Goal: Use online tool/utility: Use online tool/utility

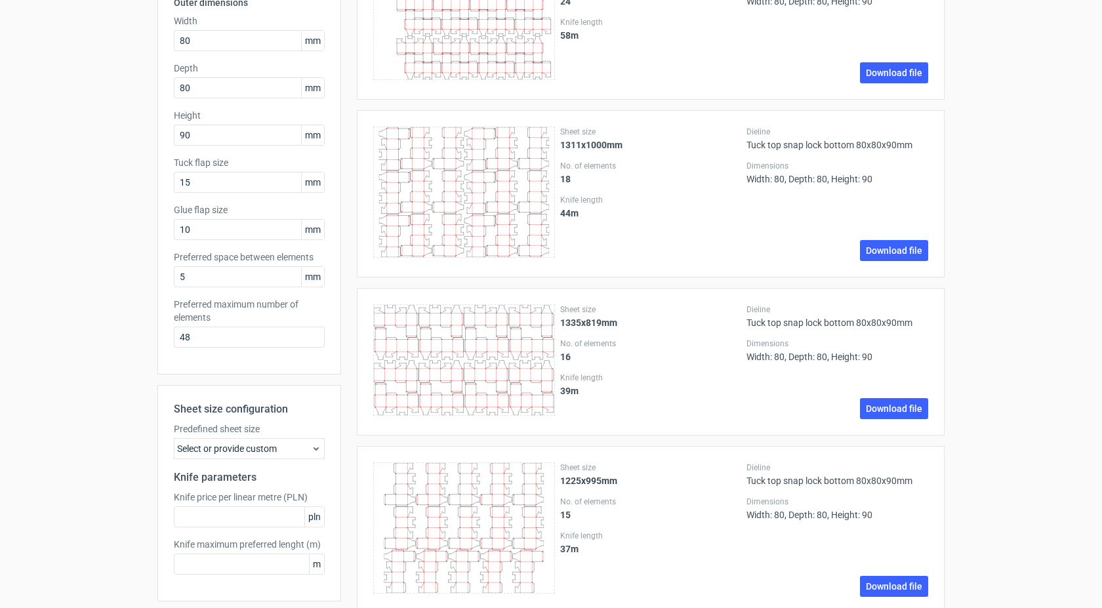
scroll to position [197, 0]
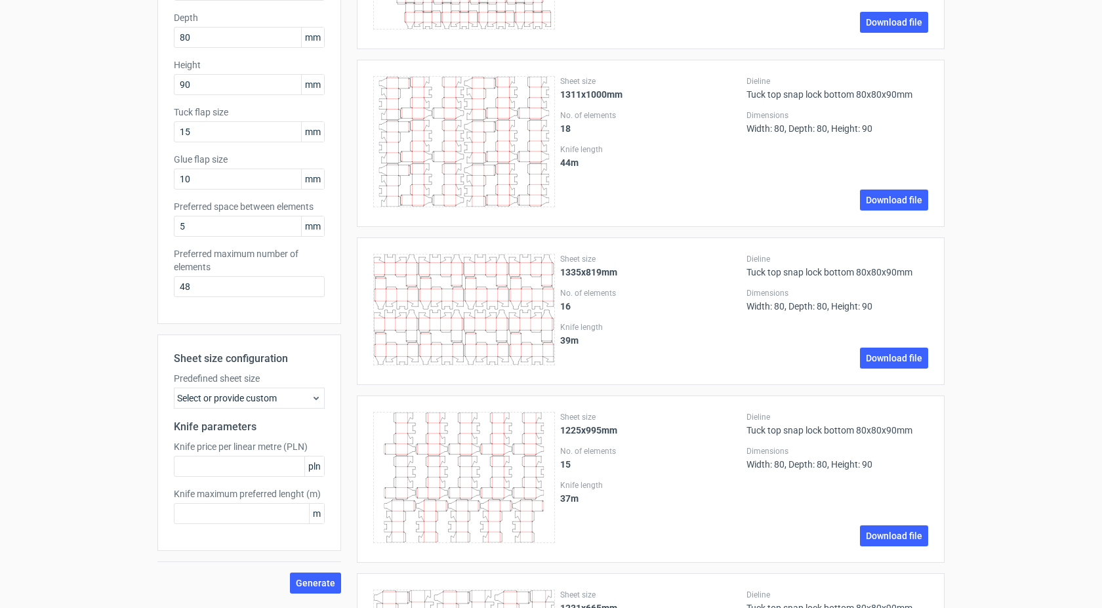
click at [312, 396] on icon at bounding box center [316, 398] width 10 height 10
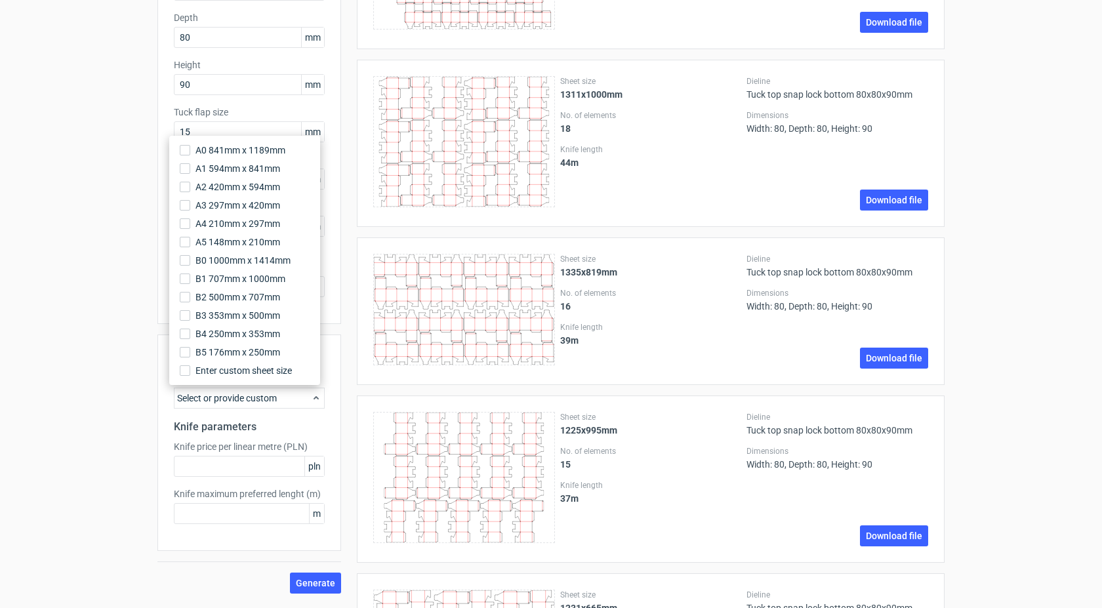
click at [349, 349] on div "Sheet size 1335x819mm No. of elements 16 Knife length 39 m Dieline Tuck top sna…" at bounding box center [642, 311] width 603 height 148
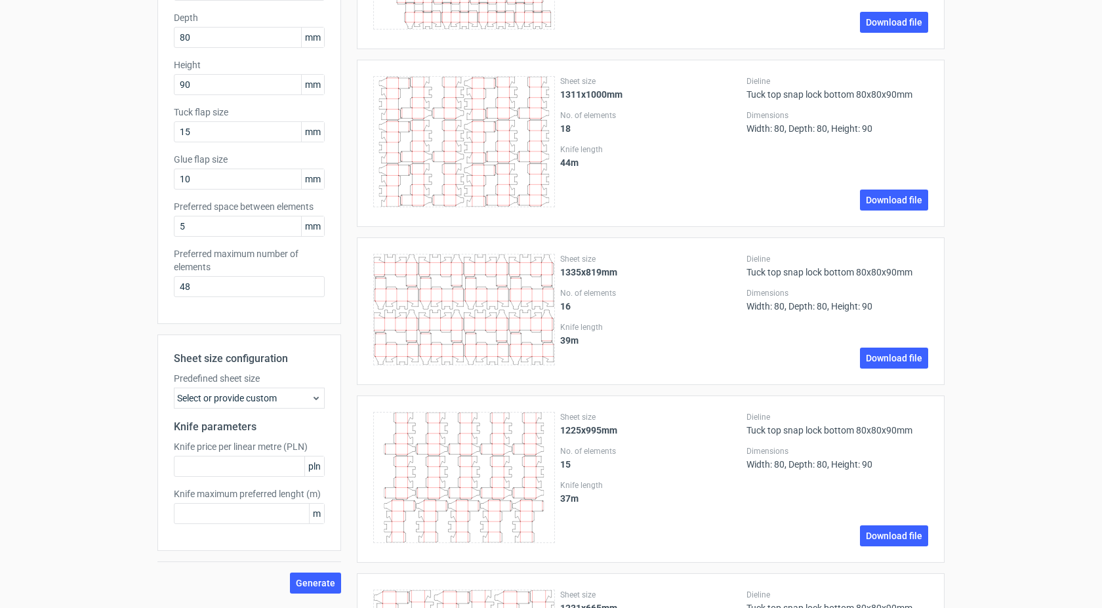
click at [317, 396] on div "Select or provide custom" at bounding box center [249, 398] width 151 height 21
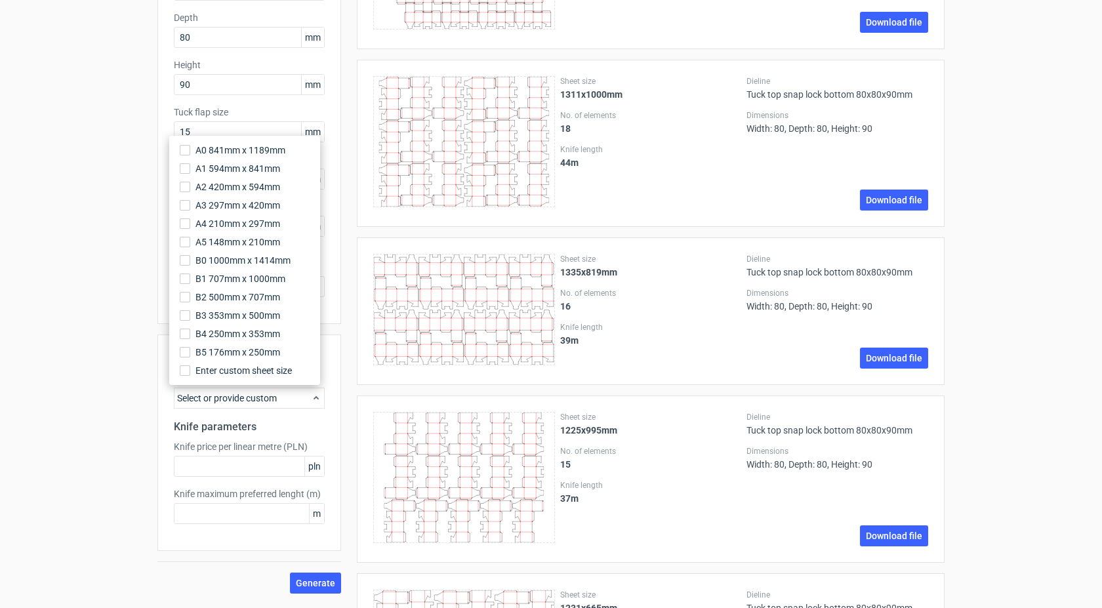
click at [317, 396] on div "Select or provide custom" at bounding box center [249, 398] width 151 height 21
click at [311, 396] on icon at bounding box center [316, 398] width 10 height 10
click at [262, 368] on span "Enter custom sheet size" at bounding box center [245, 370] width 100 height 13
click at [190, 368] on input "Enter custom sheet size" at bounding box center [185, 370] width 10 height 10
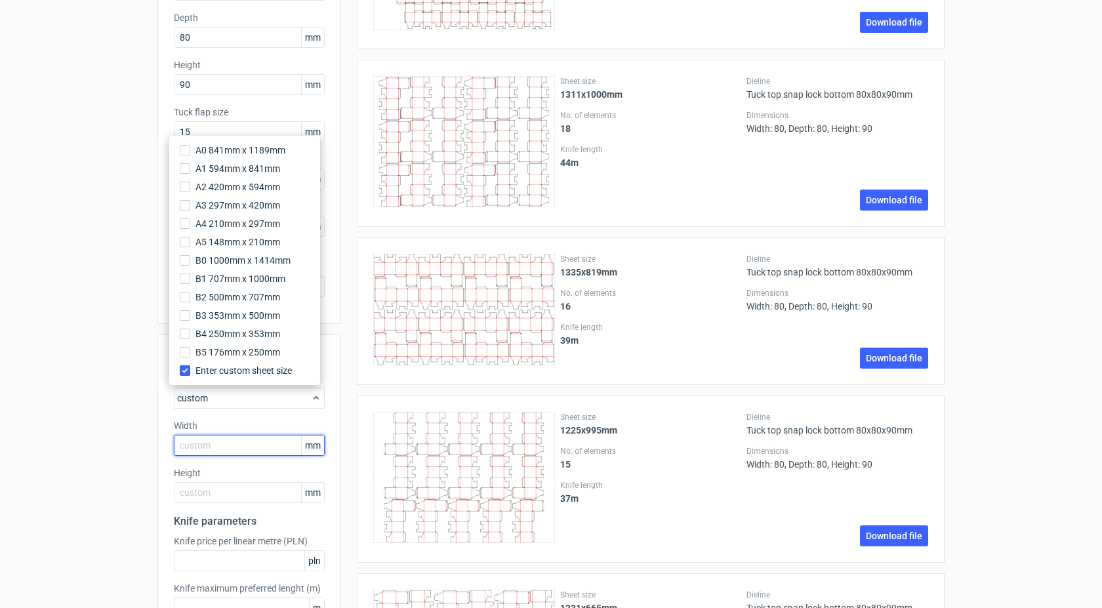
click at [258, 446] on input "text" at bounding box center [249, 445] width 151 height 21
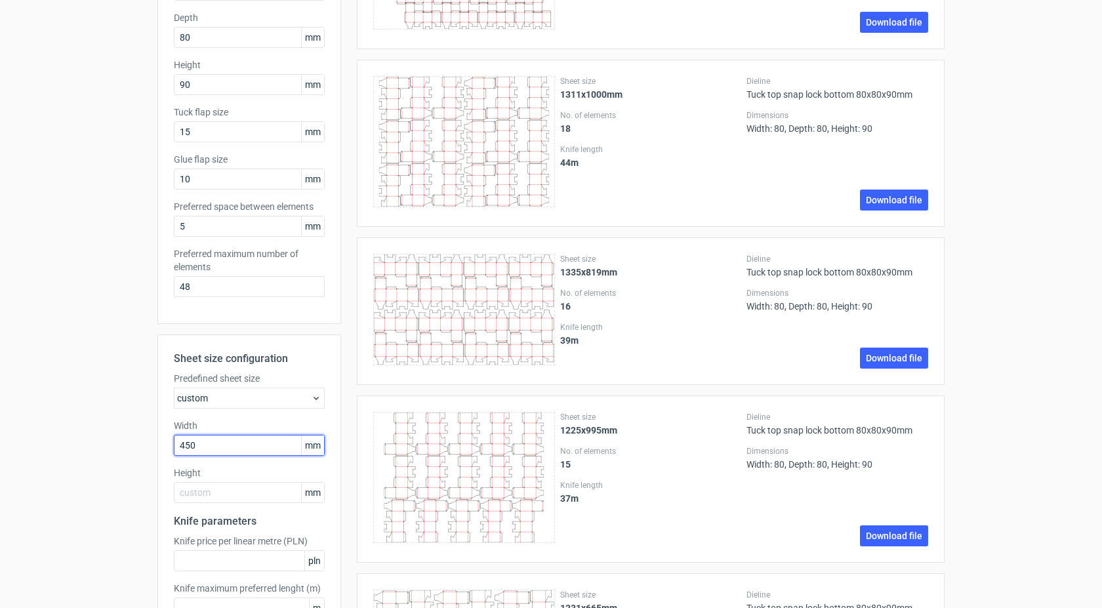
drag, startPoint x: 204, startPoint y: 447, endPoint x: 147, endPoint y: 451, distance: 57.2
drag, startPoint x: 189, startPoint y: 443, endPoint x: 163, endPoint y: 447, distance: 25.9
click at [163, 447] on div "Sheet size configuration Predefined sheet size custom Width 64 mm Height mm Kni…" at bounding box center [249, 489] width 184 height 311
type input "2"
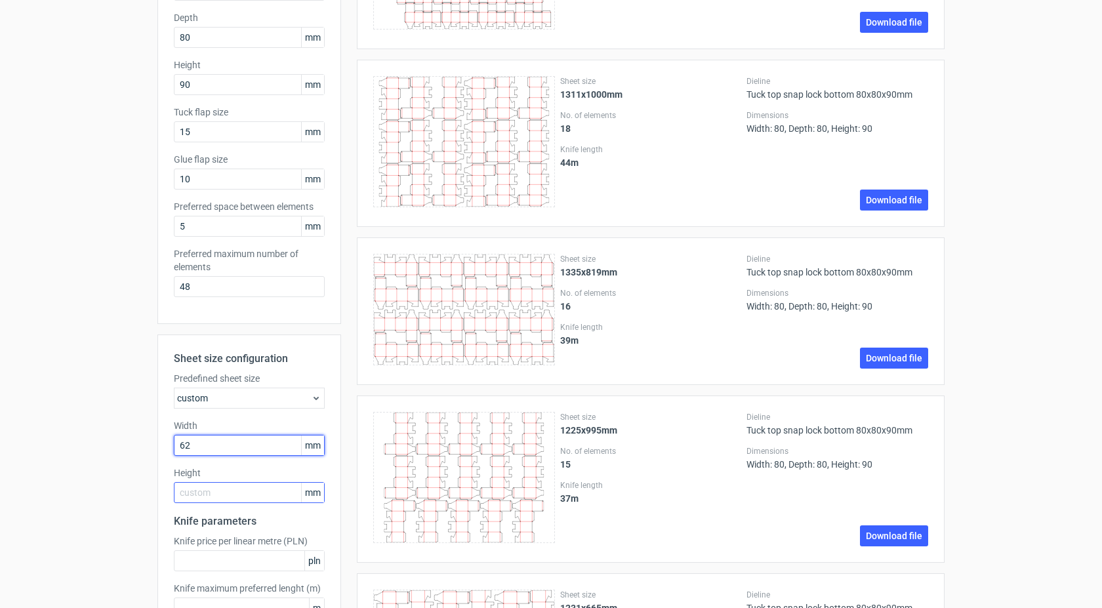
type input "62"
click at [252, 491] on div "Height mm" at bounding box center [249, 484] width 151 height 37
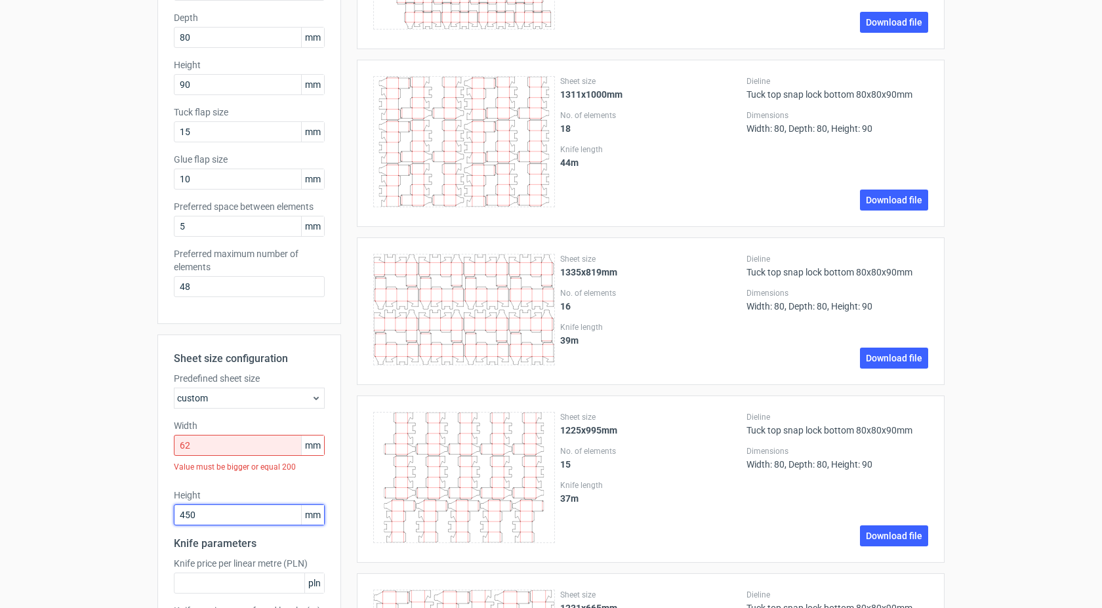
type input "450"
click at [231, 445] on input "62" at bounding box center [249, 445] width 151 height 21
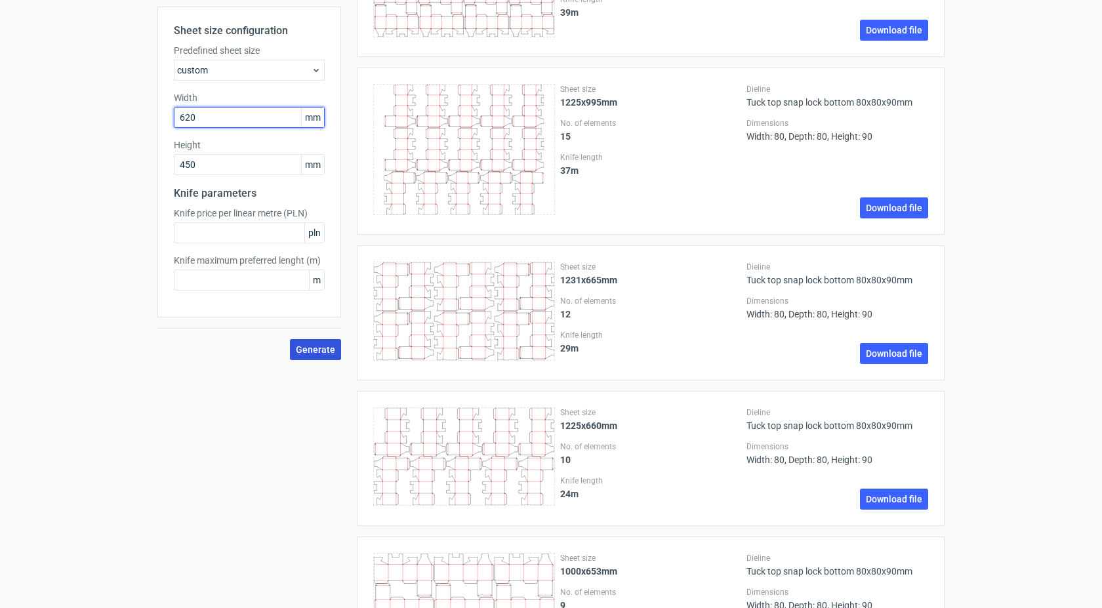
type input "620"
click at [299, 349] on span "Generate" at bounding box center [315, 349] width 39 height 9
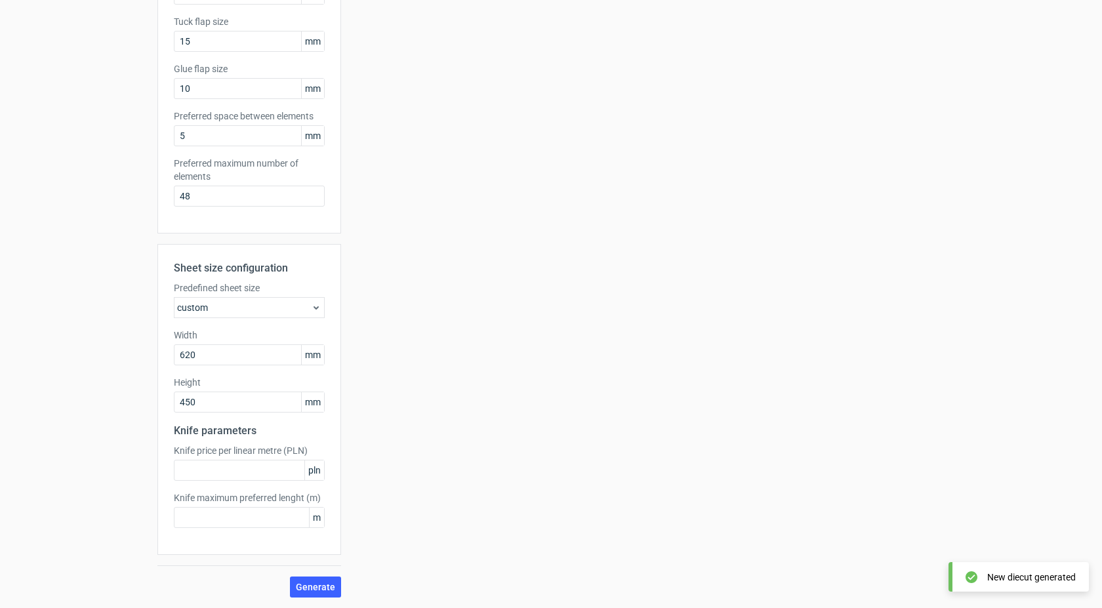
scroll to position [0, 0]
